Goal: Navigation & Orientation: Find specific page/section

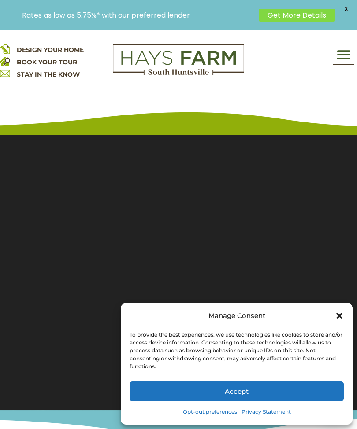
click at [243, 396] on button "Accept" at bounding box center [237, 392] width 214 height 20
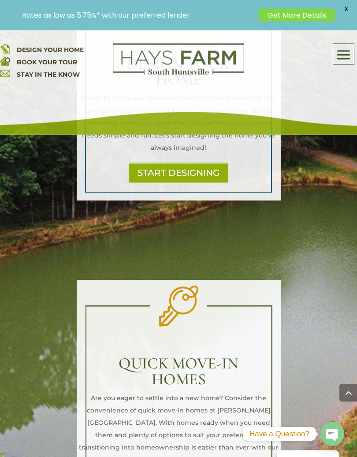
scroll to position [866, 0]
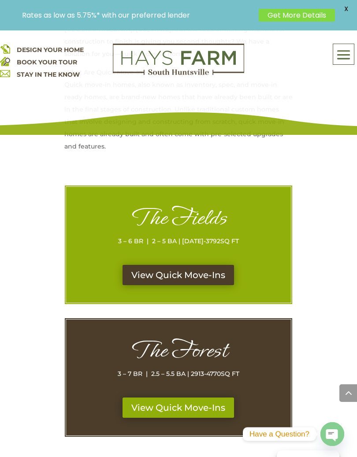
scroll to position [447, 0]
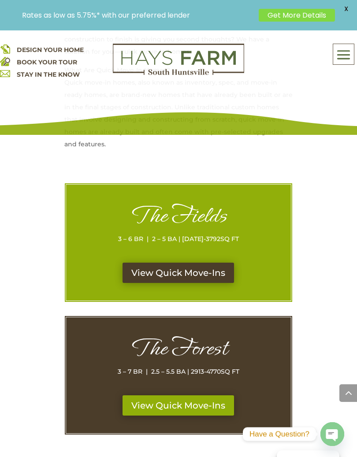
click at [195, 263] on link "View Quick Move-Ins" at bounding box center [179, 273] width 112 height 20
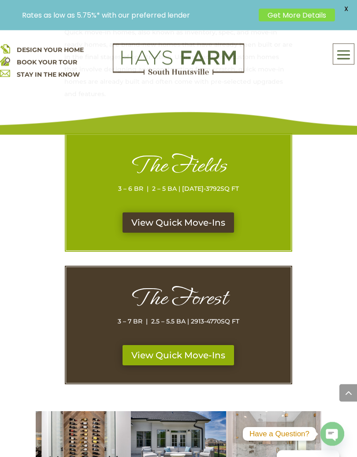
scroll to position [497, 0]
click at [198, 349] on link "View Quick Move-Ins" at bounding box center [179, 355] width 112 height 20
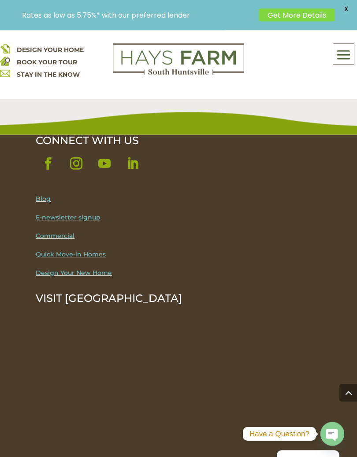
scroll to position [1990, 0]
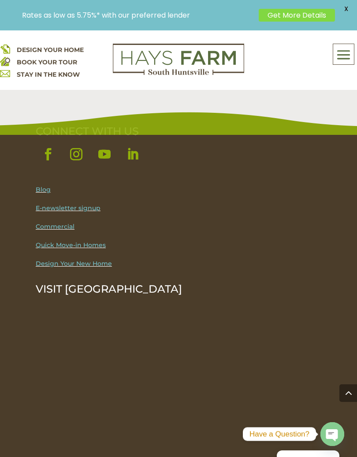
click at [82, 241] on link "Quick Move-in Homes" at bounding box center [71, 245] width 70 height 8
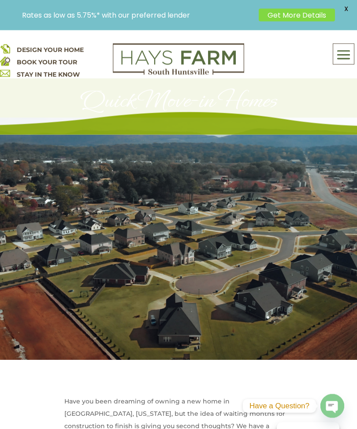
scroll to position [60, 0]
click at [340, 54] on span at bounding box center [343, 55] width 21 height 20
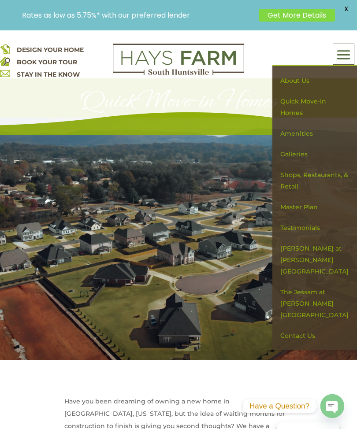
click at [298, 133] on link "Amenities" at bounding box center [315, 133] width 76 height 21
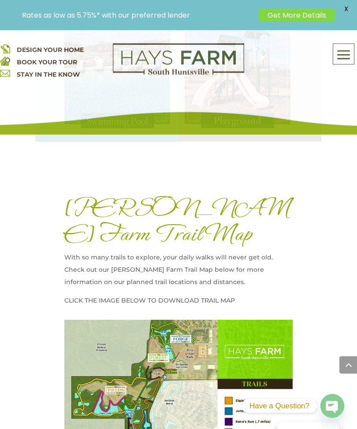
scroll to position [1326, 0]
click at [349, 58] on span at bounding box center [343, 55] width 21 height 20
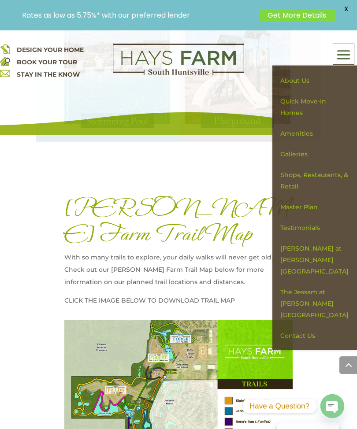
click at [318, 175] on link "Shops, Restaurants, & Retail" at bounding box center [315, 181] width 76 height 32
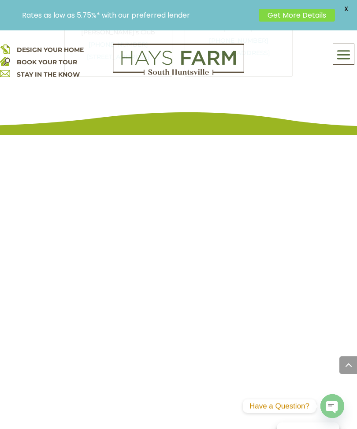
scroll to position [2624, 0]
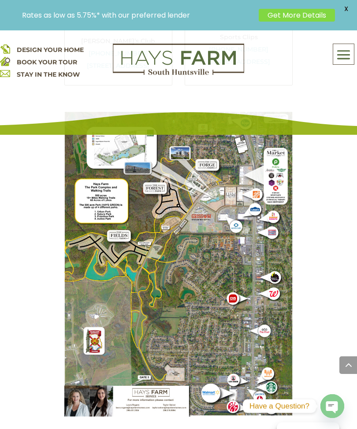
click at [343, 59] on span at bounding box center [343, 55] width 21 height 20
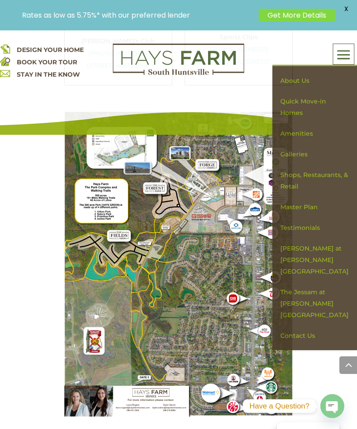
click at [312, 255] on link "[PERSON_NAME] at [PERSON_NAME][GEOGRAPHIC_DATA]" at bounding box center [315, 261] width 76 height 44
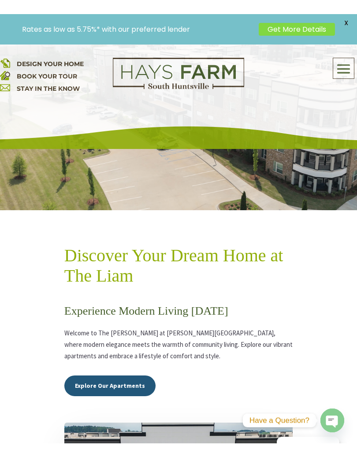
scroll to position [302, 0]
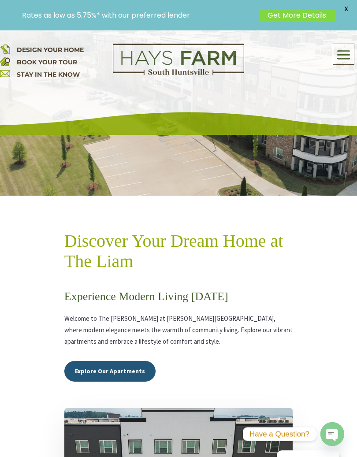
click at [115, 361] on link "Explore Our Apartments" at bounding box center [109, 371] width 91 height 21
